Goal: Task Accomplishment & Management: Complete application form

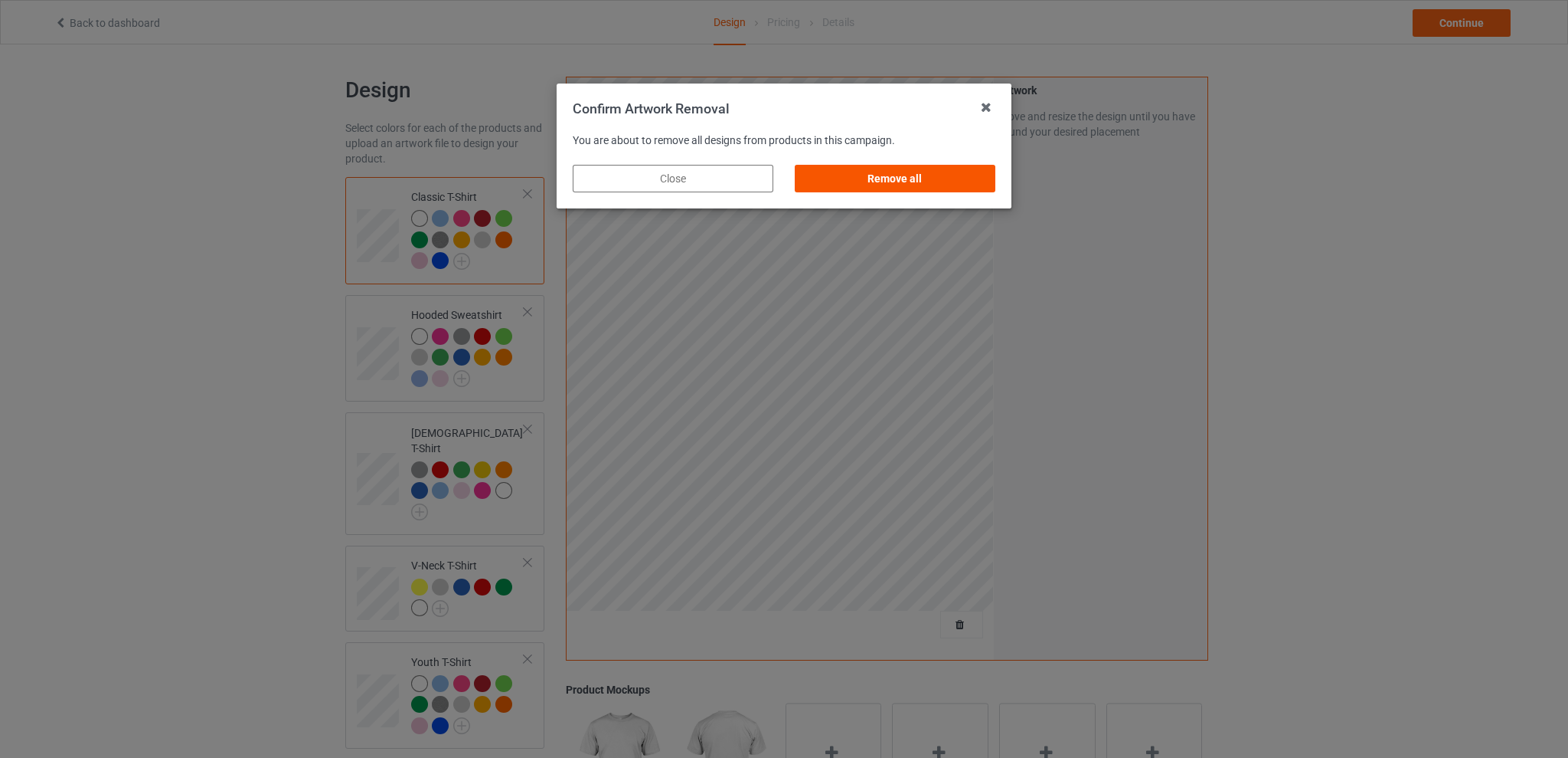
click at [915, 179] on div "Remove all" at bounding box center [895, 179] width 200 height 27
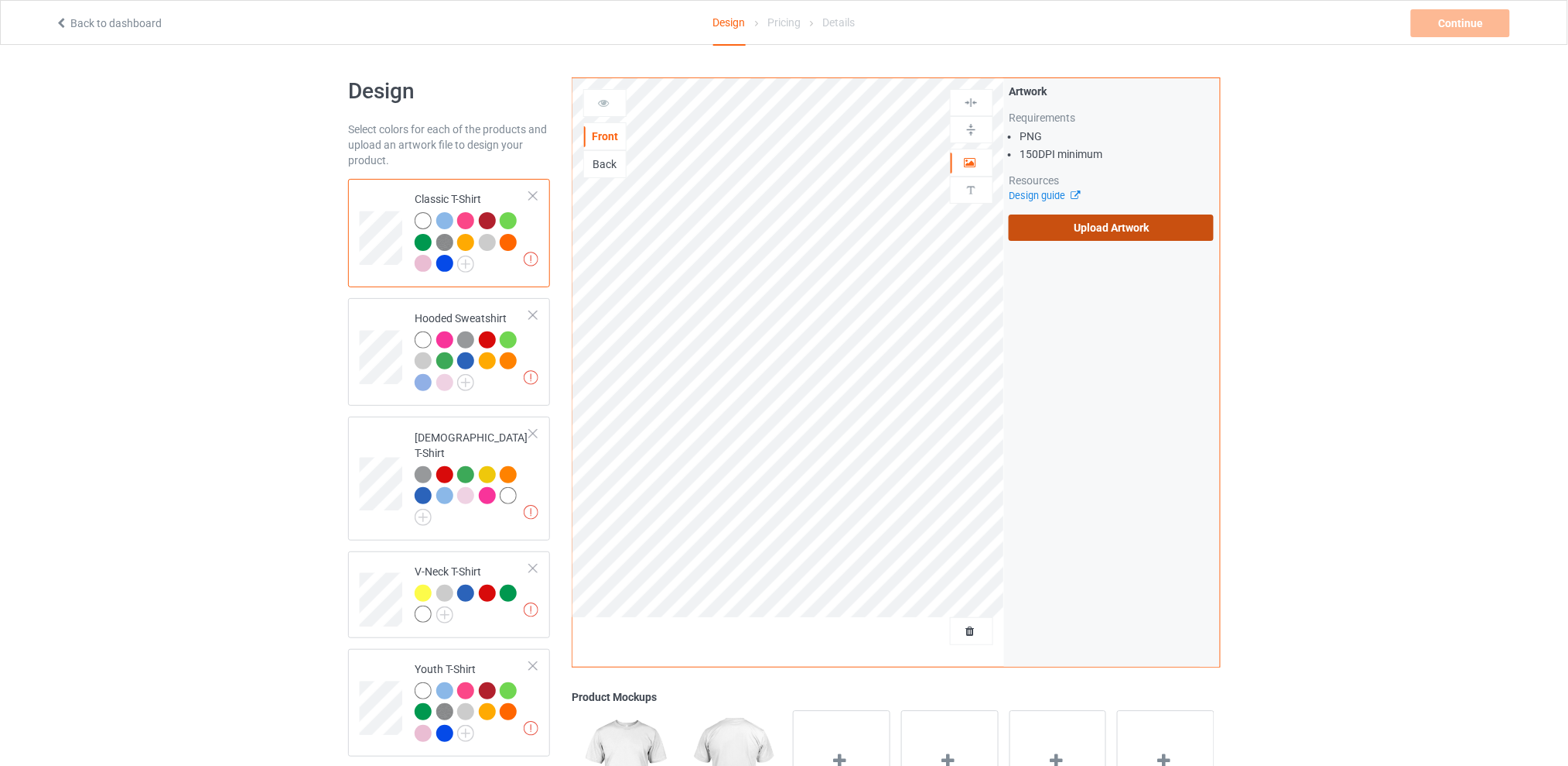
click at [1094, 226] on label "Upload Artwork" at bounding box center [1111, 227] width 205 height 27
click at [0, 0] on input "Upload Artwork" at bounding box center [0, 0] width 0 height 0
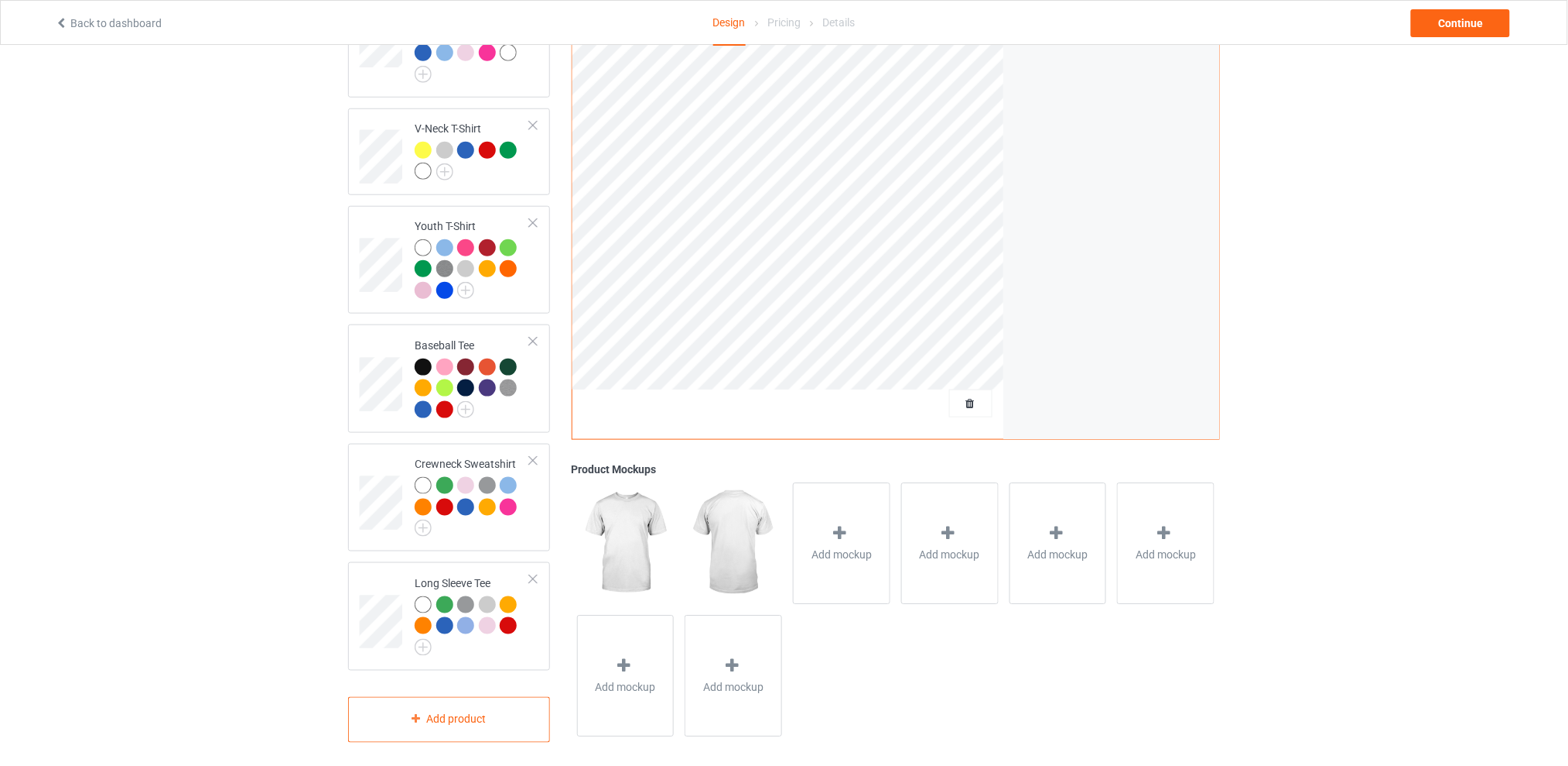
scroll to position [30, 0]
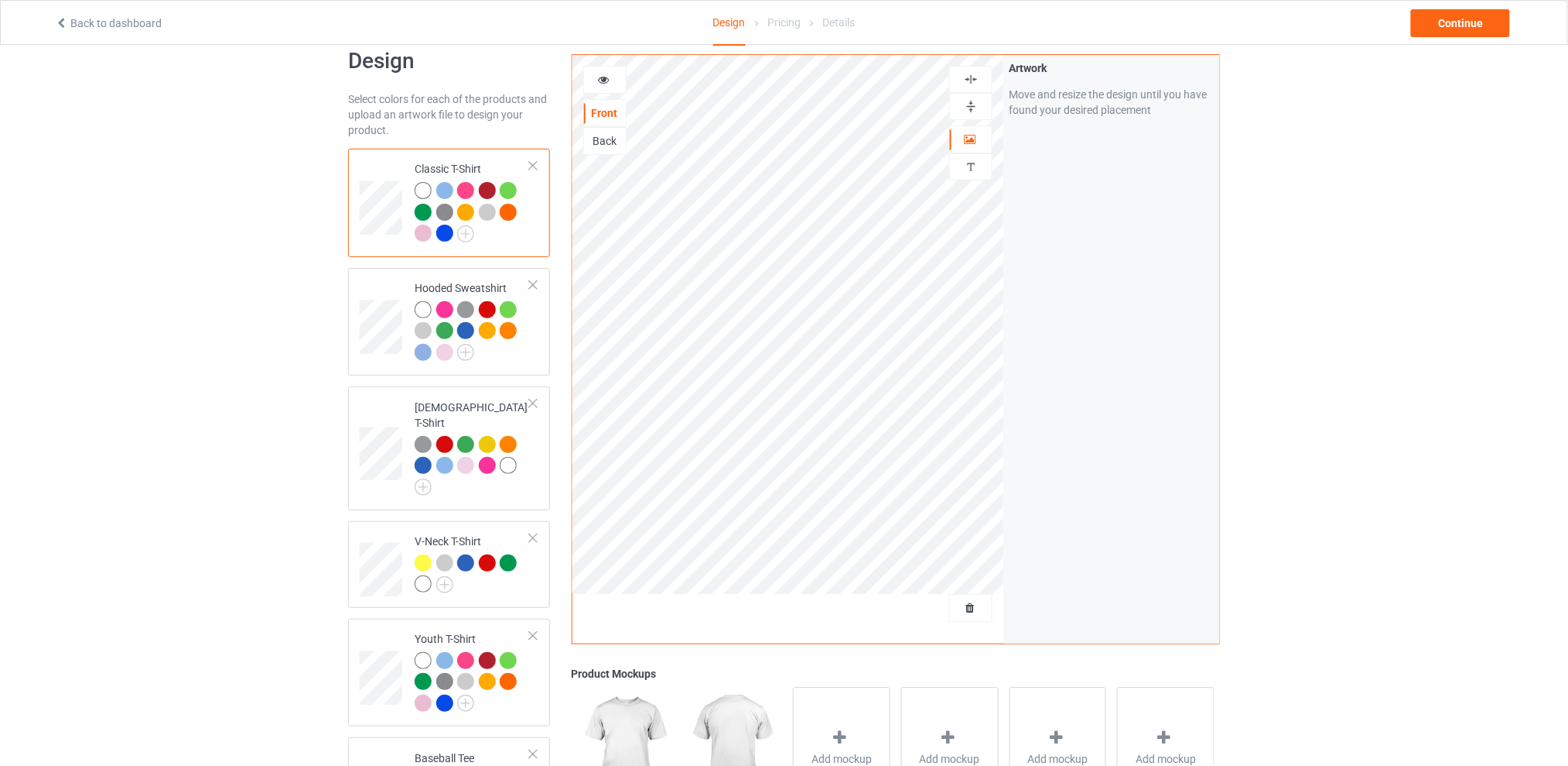
click at [1434, 197] on div "Design Select colors for each of the products and upload an artwork file to des…" at bounding box center [784, 601] width 1568 height 1173
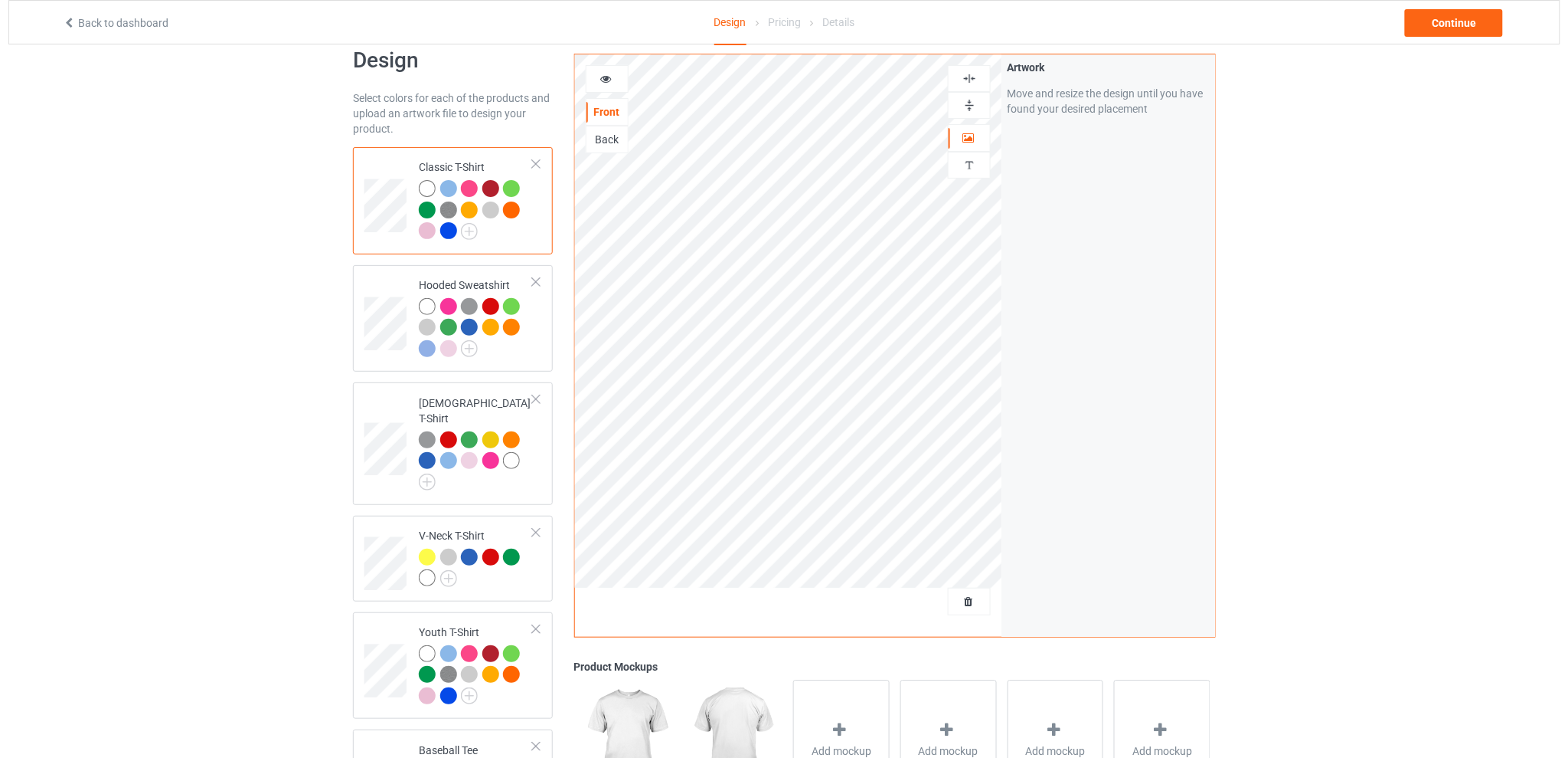
scroll to position [0, 0]
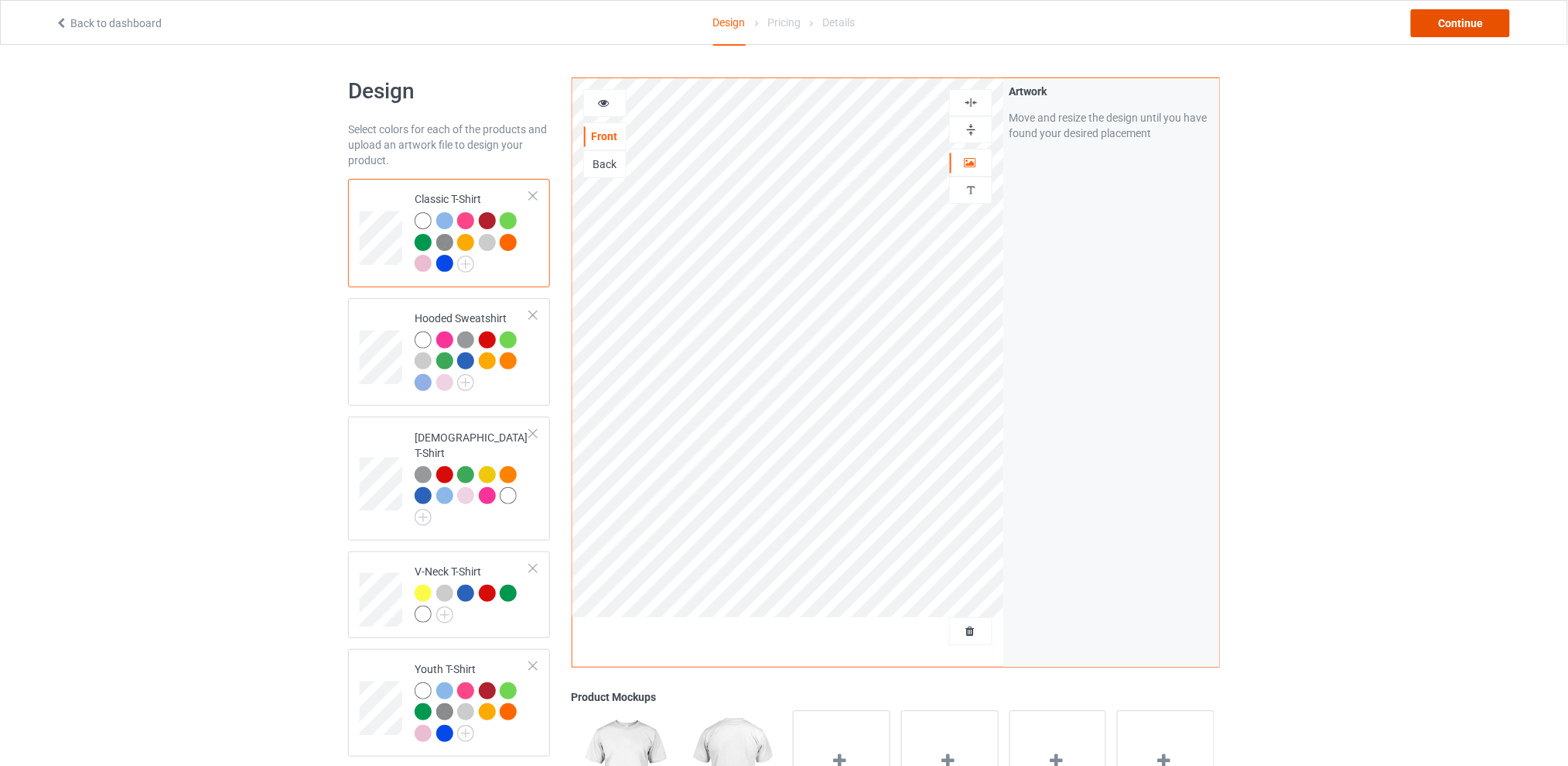
click at [1450, 12] on div "Continue" at bounding box center [1461, 23] width 99 height 28
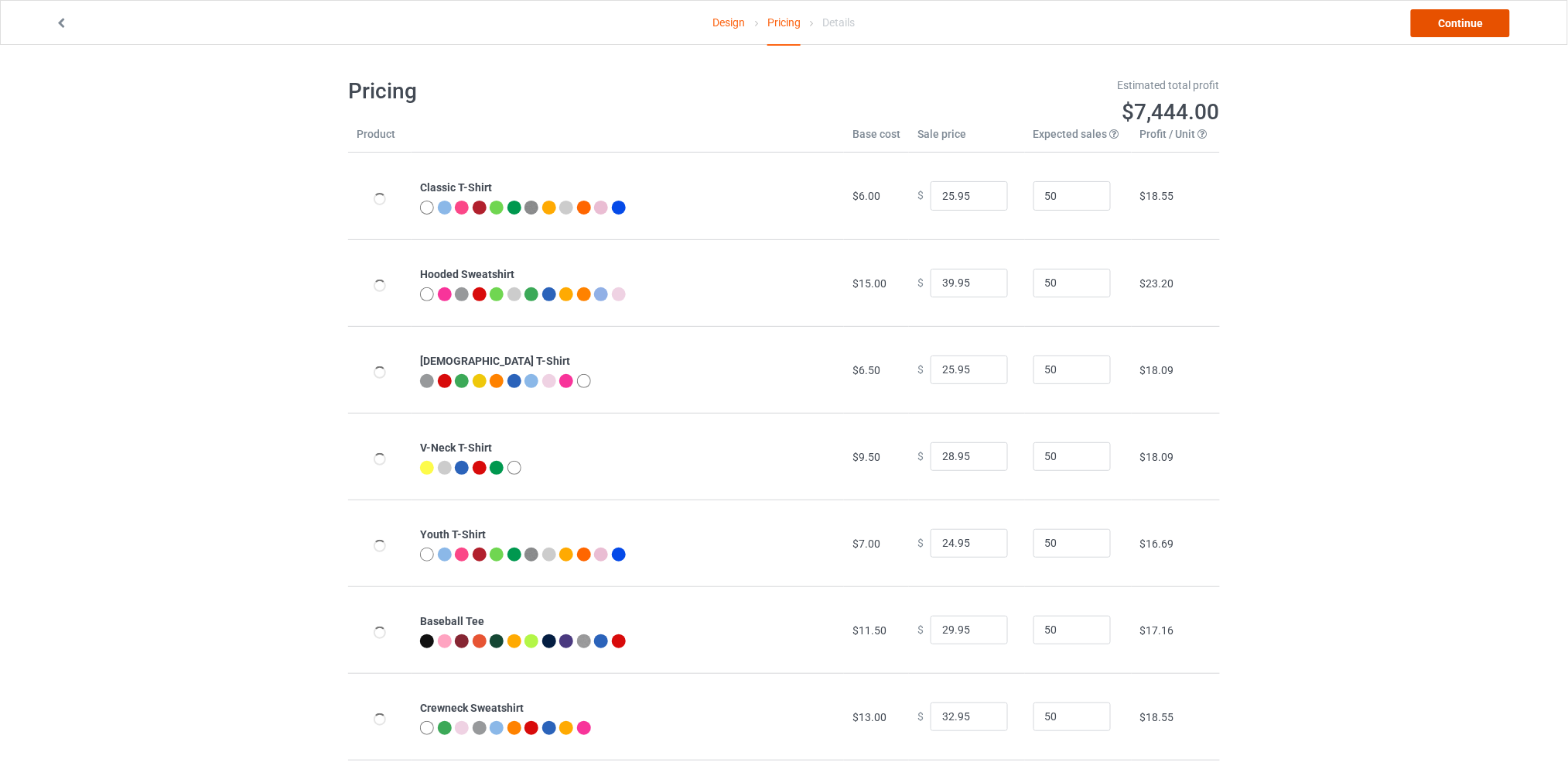
click at [1441, 28] on link "Continue" at bounding box center [1461, 23] width 99 height 28
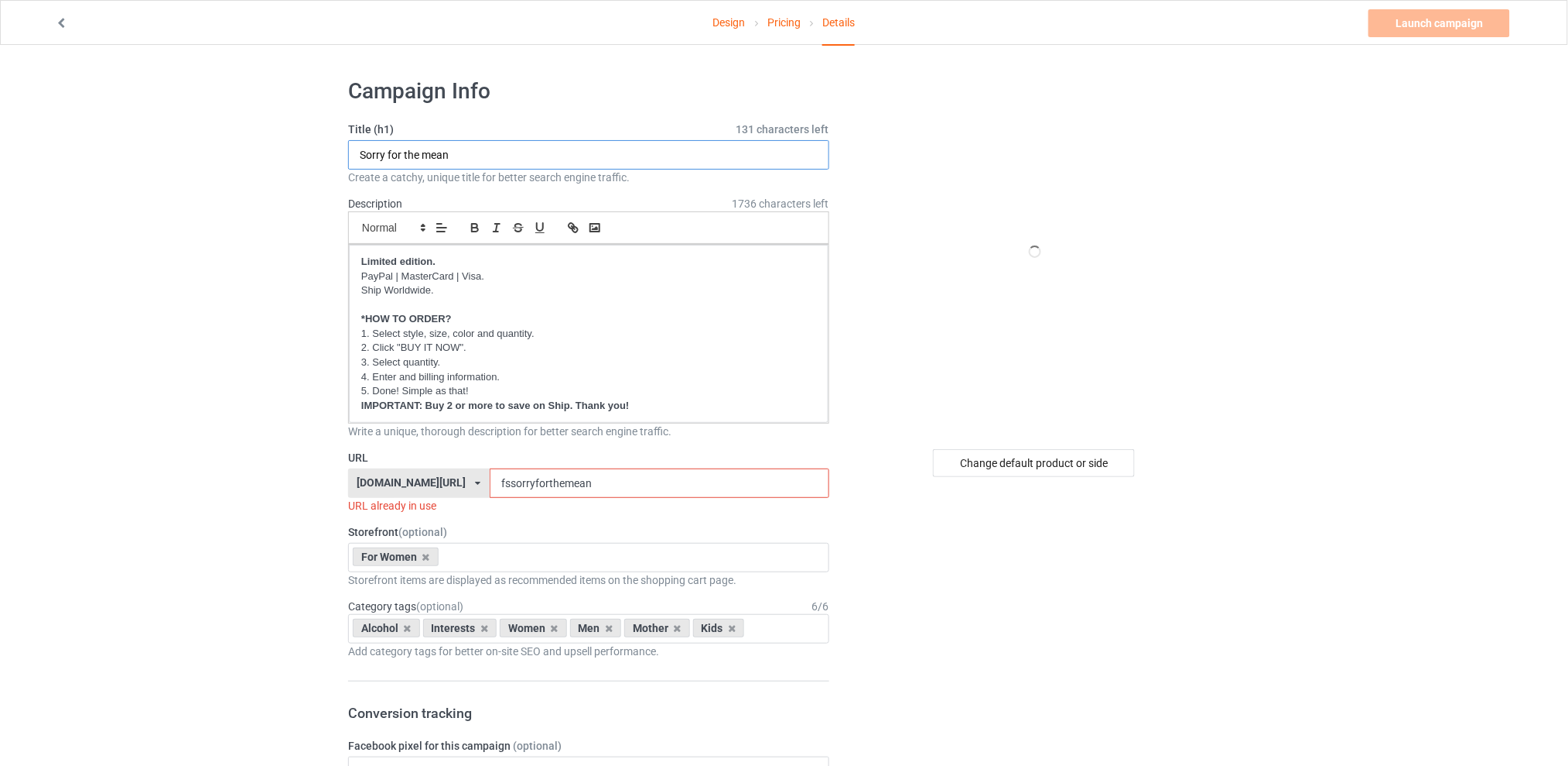
drag, startPoint x: 474, startPoint y: 147, endPoint x: 244, endPoint y: 150, distance: 230.0
type input "Ghosting people"
drag, startPoint x: 617, startPoint y: 484, endPoint x: 445, endPoint y: 484, distance: 172.0
click at [445, 484] on div "[DOMAIN_NAME][URL] [DOMAIN_NAME][URL] [DOMAIN_NAME][URL] [DOMAIN_NAME][URL] 5d7…" at bounding box center [588, 483] width 481 height 30
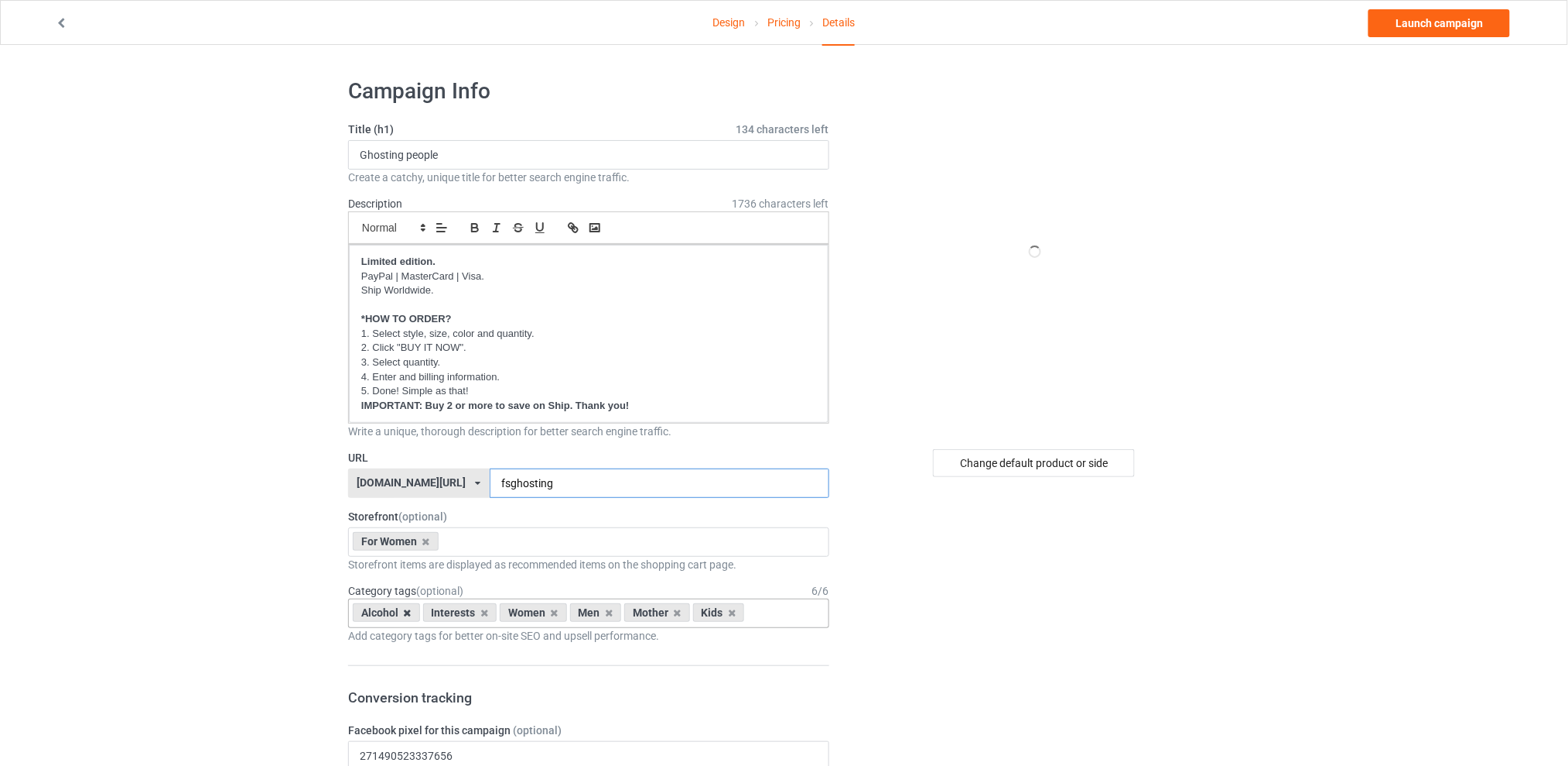
type input "fsghosting"
click at [404, 613] on icon at bounding box center [408, 612] width 8 height 10
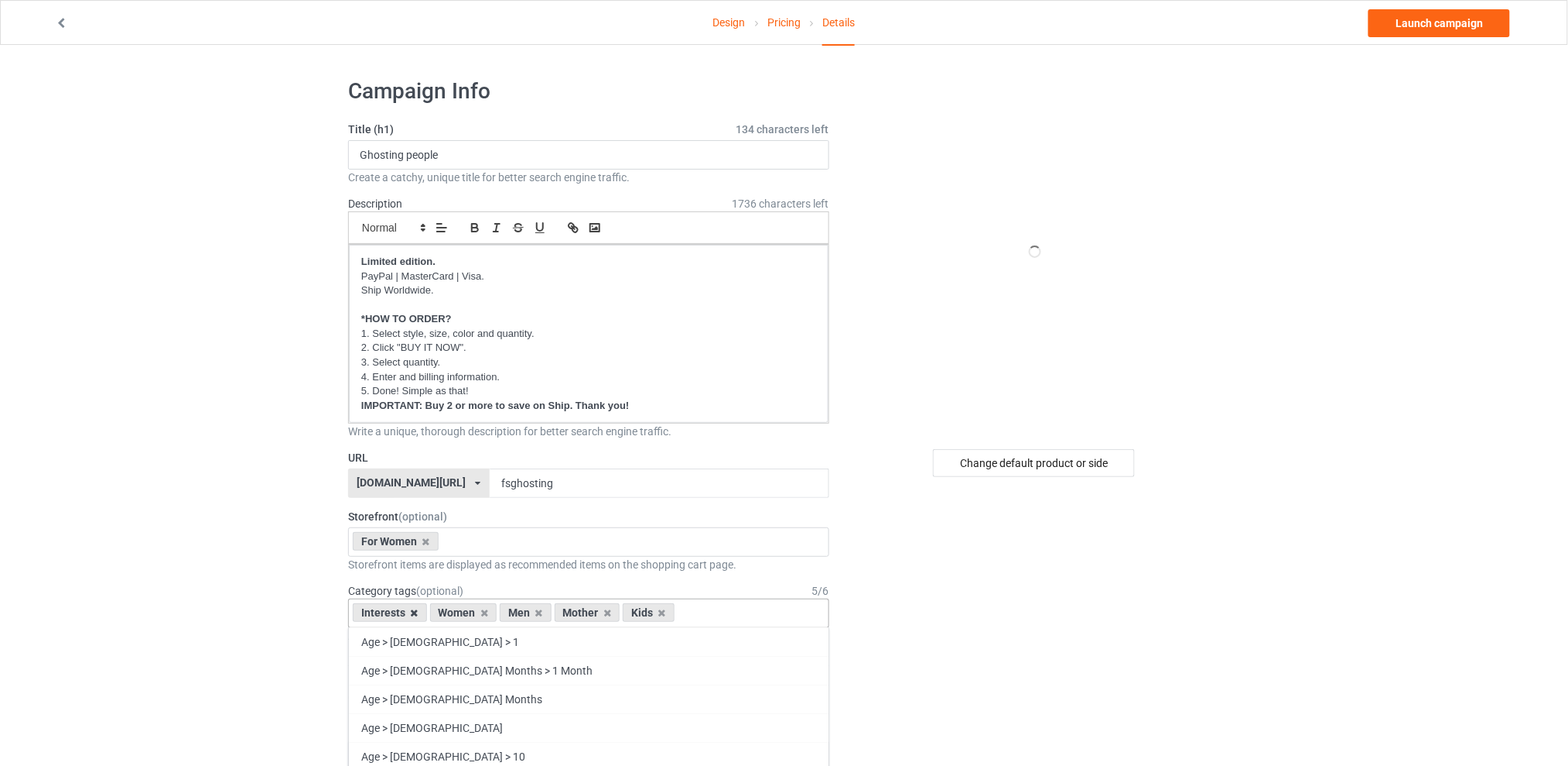
click at [413, 613] on icon at bounding box center [415, 612] width 8 height 10
click at [461, 611] on icon at bounding box center [462, 612] width 8 height 10
click at [472, 615] on icon at bounding box center [476, 612] width 8 height 10
click at [462, 614] on icon at bounding box center [462, 612] width 8 height 10
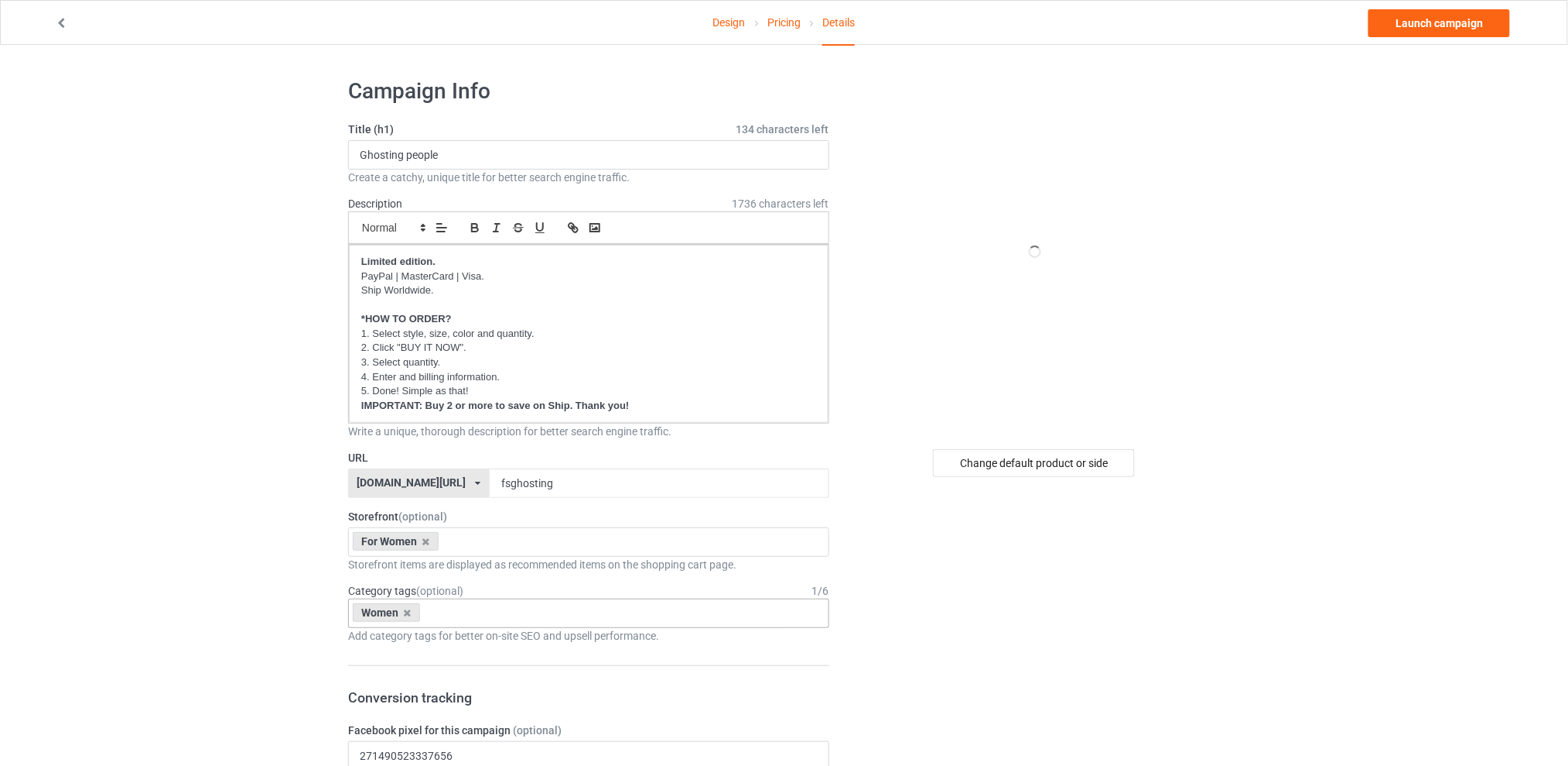
click at [1009, 462] on div "Change default product or side" at bounding box center [1034, 462] width 202 height 28
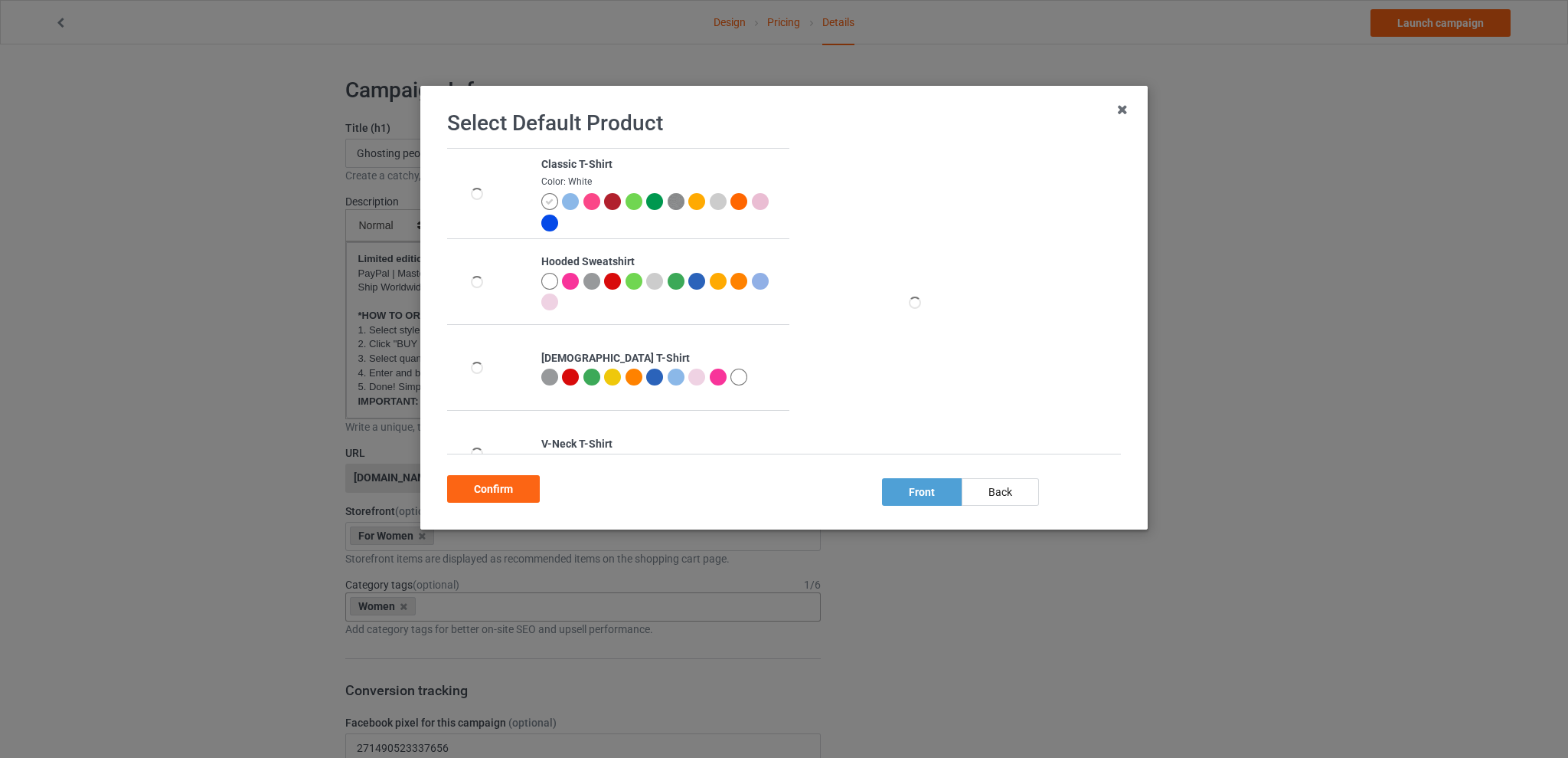
scroll to position [386, 0]
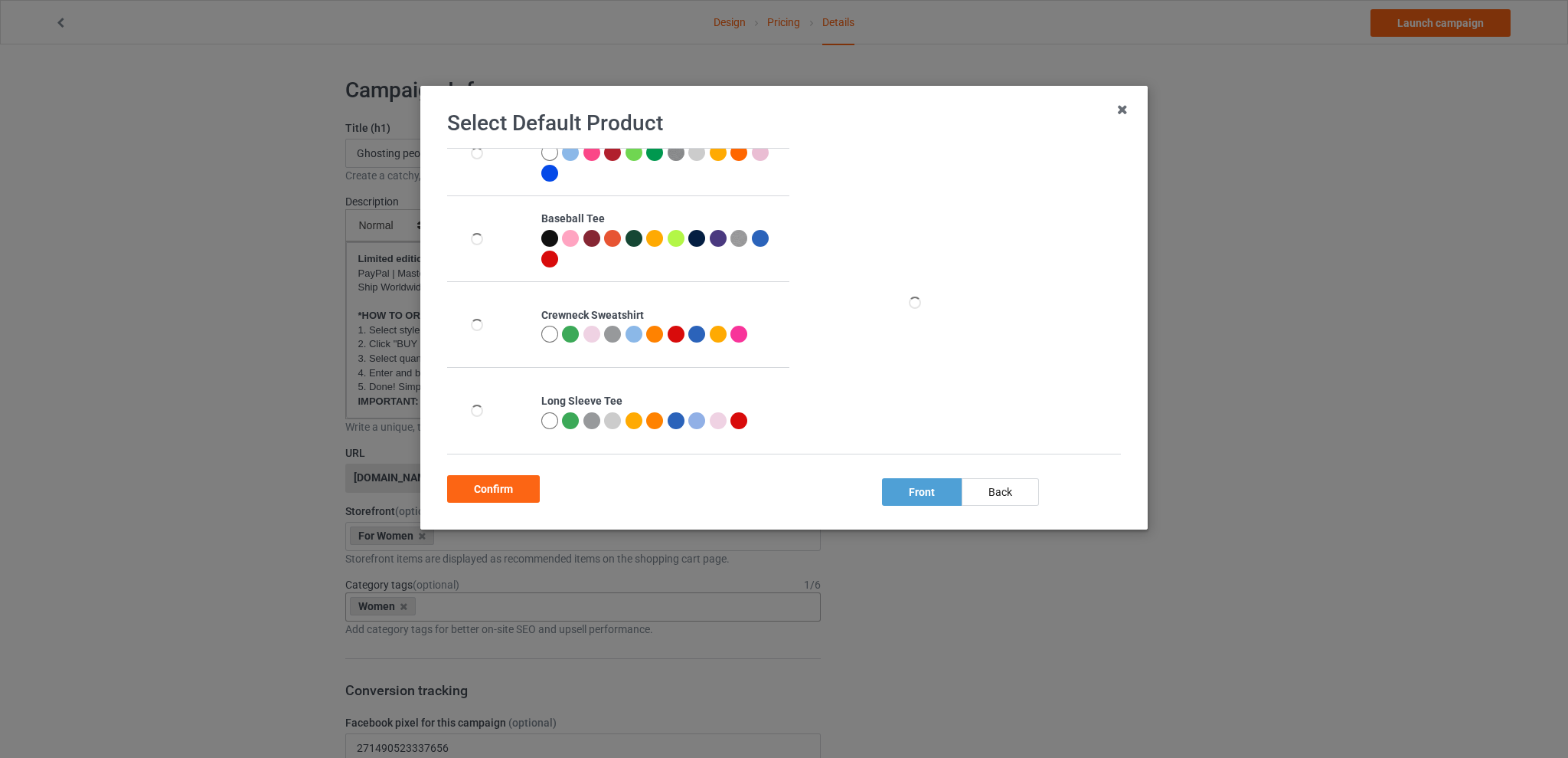
click at [711, 328] on div at bounding box center [717, 334] width 17 height 17
click at [504, 486] on div "Confirm" at bounding box center [494, 489] width 92 height 27
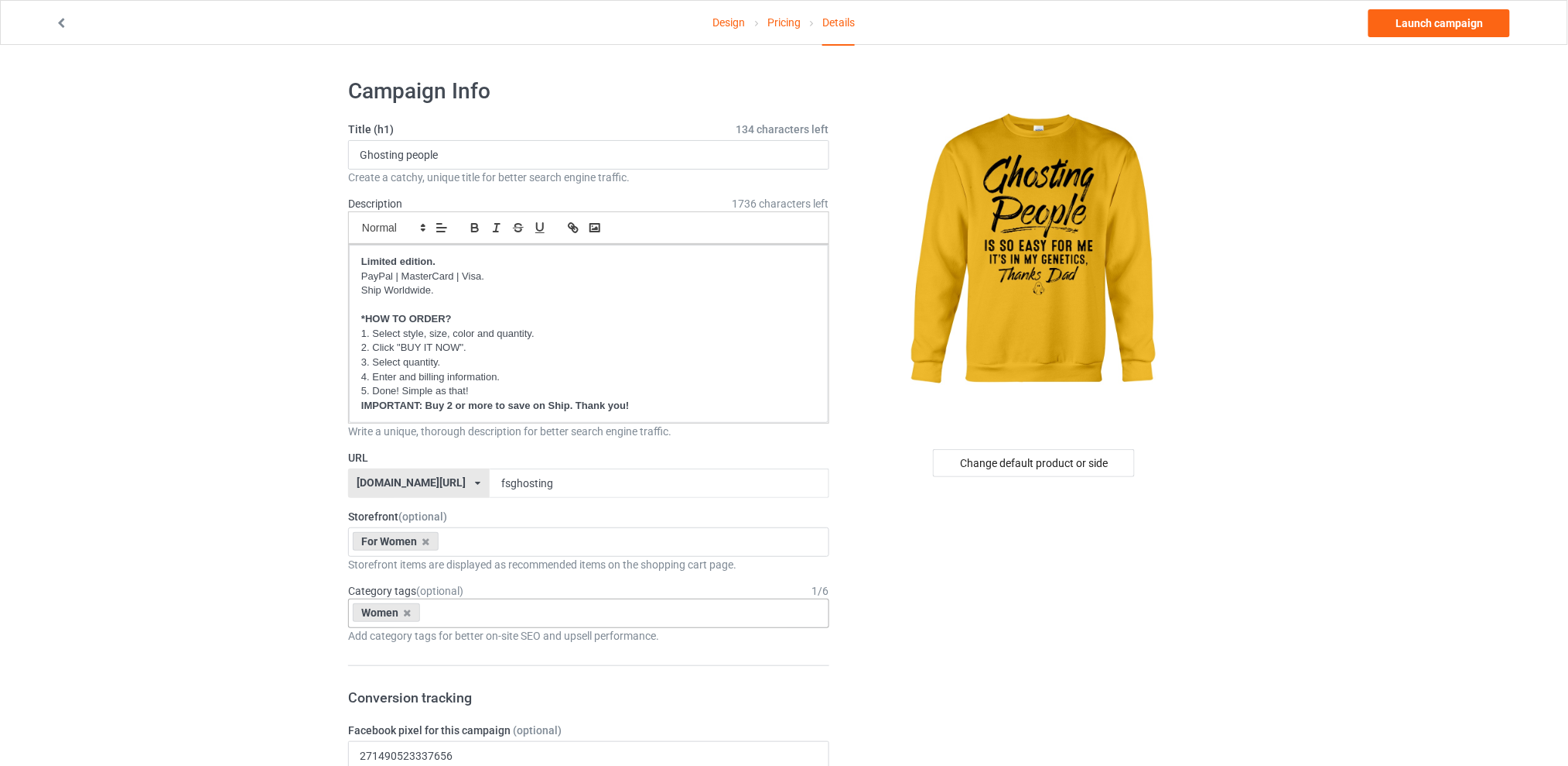
click at [1412, 30] on link "Launch campaign" at bounding box center [1439, 23] width 142 height 28
